Goal: Go to known website: Access a specific website the user already knows

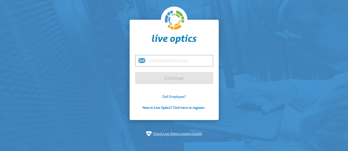
click at [178, 98] on link "Dell Employee?" at bounding box center [173, 97] width 23 height 5
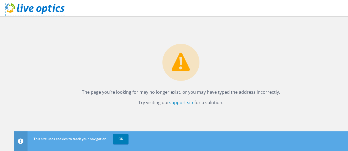
drag, startPoint x: 25, startPoint y: 8, endPoint x: 141, endPoint y: 46, distance: 122.1
click at [25, 8] on use at bounding box center [34, 8] width 59 height 11
